Goal: Task Accomplishment & Management: Complete application form

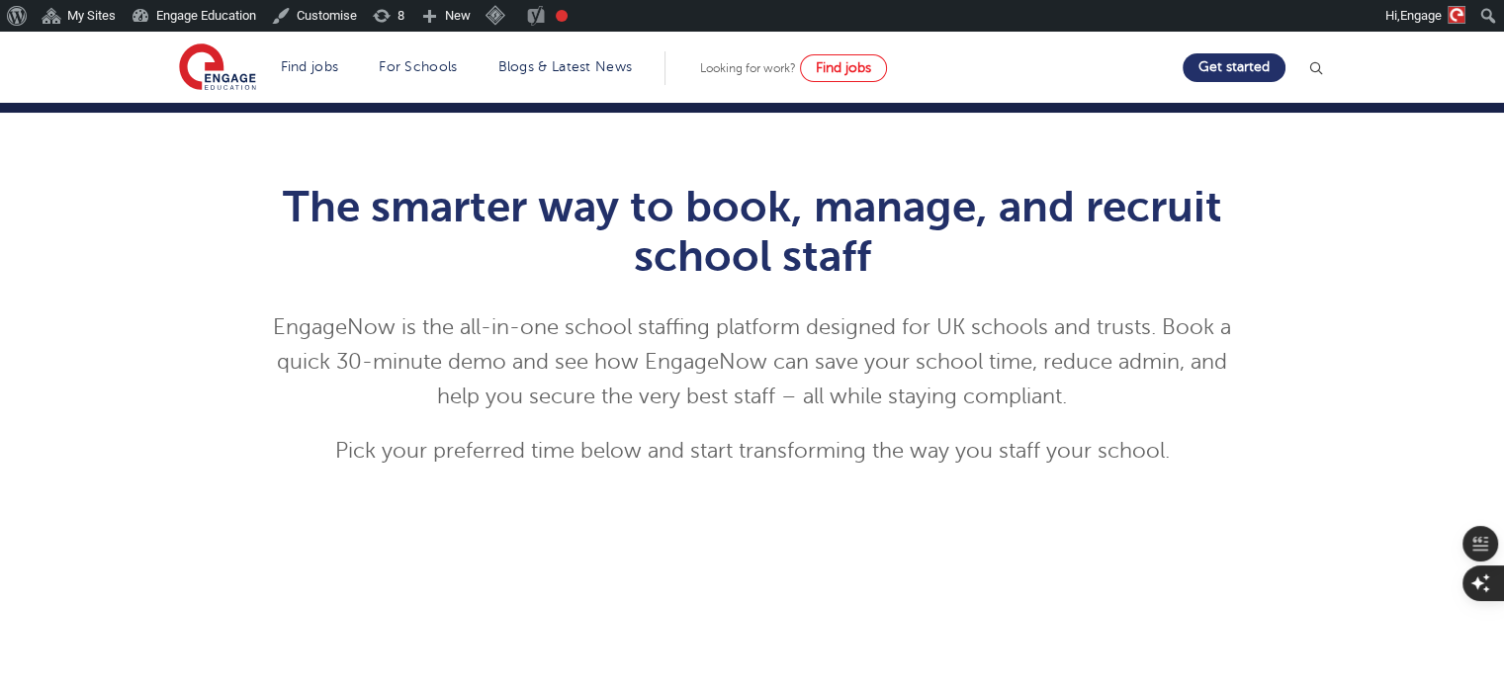
scroll to position [1204, 0]
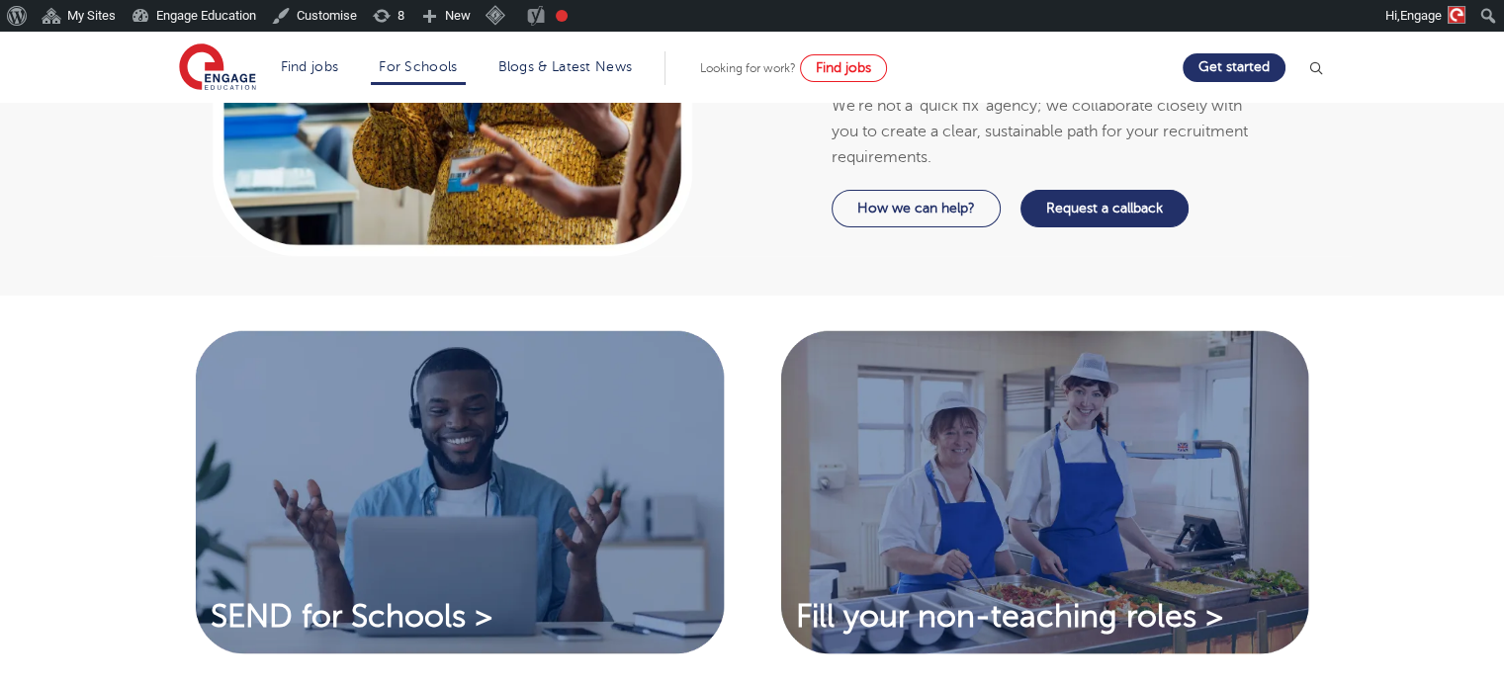
scroll to position [1997, 0]
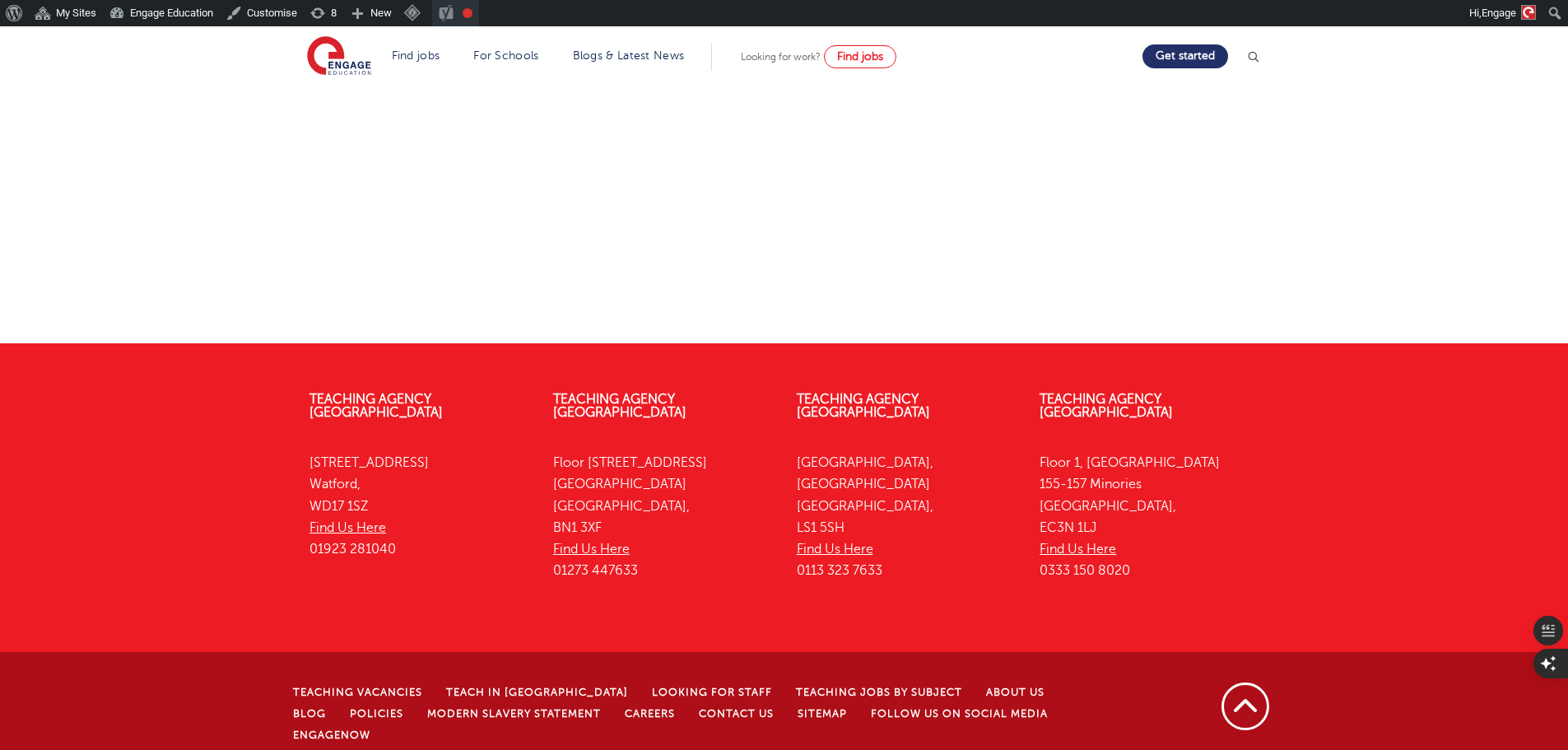
scroll to position [825, 0]
